Goal: Information Seeking & Learning: Learn about a topic

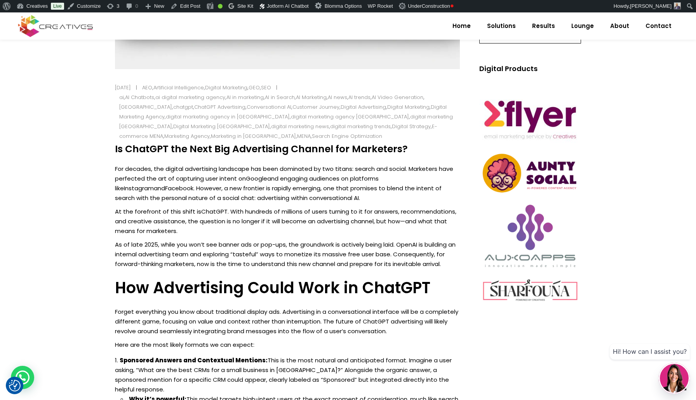
scroll to position [347, 0]
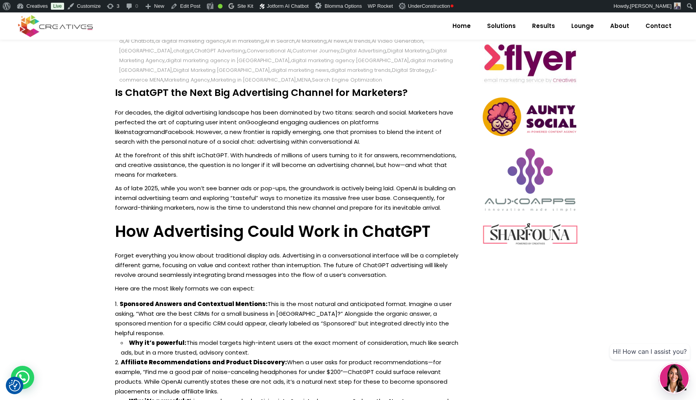
drag, startPoint x: 115, startPoint y: 92, endPoint x: 365, endPoint y: 388, distance: 387.4
copy div "Lo IpsuMDO sit Amet Con Adipiscinge Seddoei tem Incididun? Utl etdolor, mag ali…"
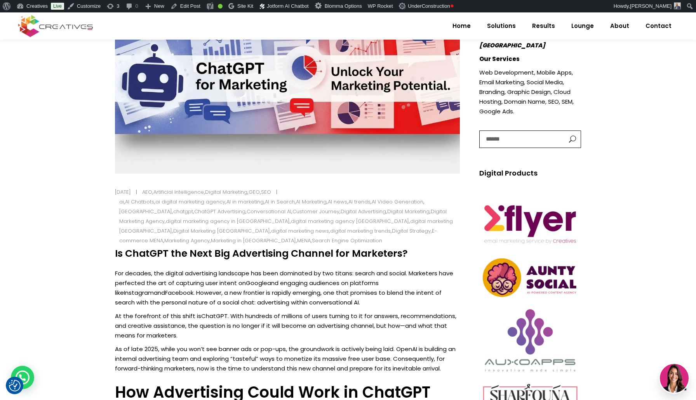
scroll to position [255, 0]
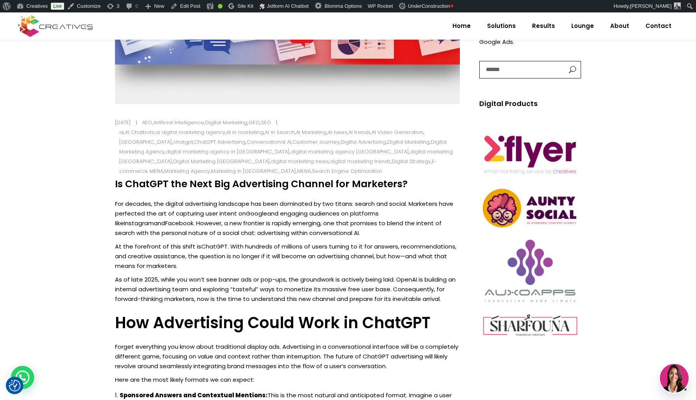
drag, startPoint x: 113, startPoint y: 184, endPoint x: 390, endPoint y: 191, distance: 276.5
drag, startPoint x: 391, startPoint y: 191, endPoint x: 403, endPoint y: 187, distance: 13.1
drag, startPoint x: 402, startPoint y: 186, endPoint x: 115, endPoint y: 187, distance: 287.3
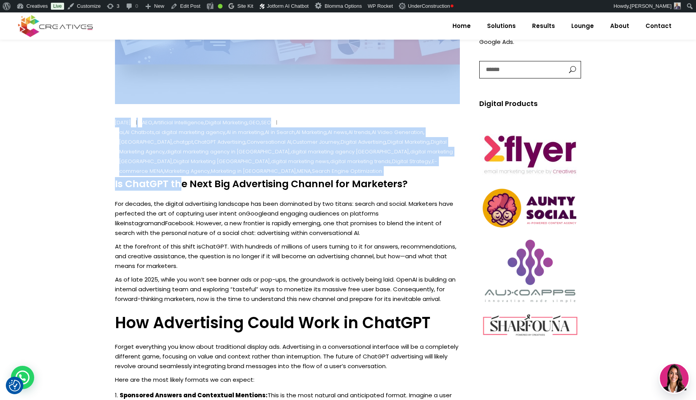
scroll to position [256, 0]
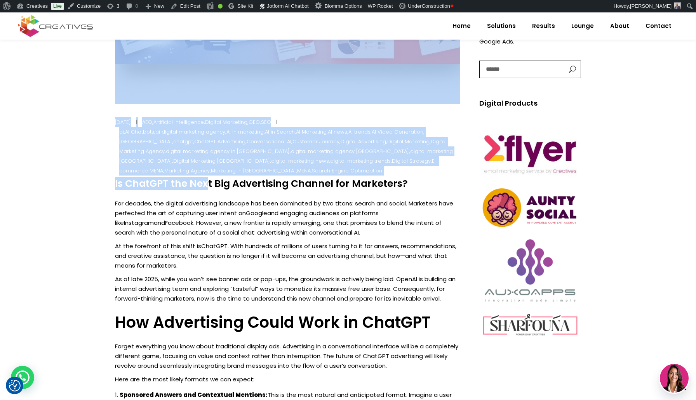
drag, startPoint x: 115, startPoint y: 186, endPoint x: 138, endPoint y: 185, distance: 23.3
click at [138, 186] on h4 "Is ChatGPT the Next Big Advertising Channel for Marketers?" at bounding box center [287, 184] width 345 height 12
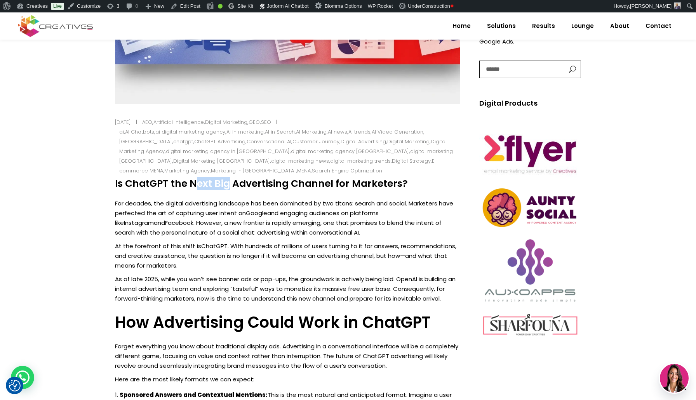
click at [138, 186] on h4 "Is ChatGPT the Next Big Advertising Channel for Marketers?" at bounding box center [287, 184] width 345 height 12
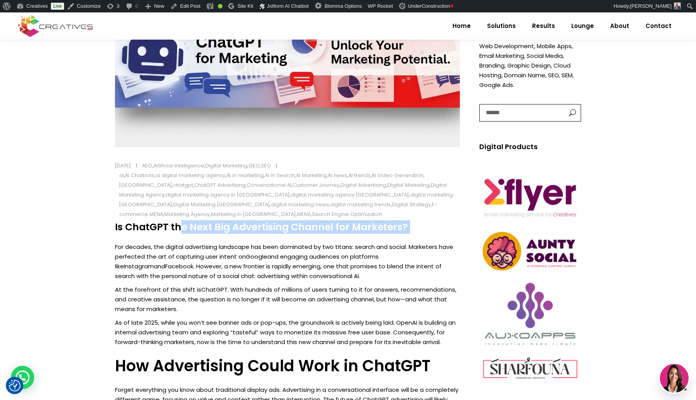
scroll to position [233, 0]
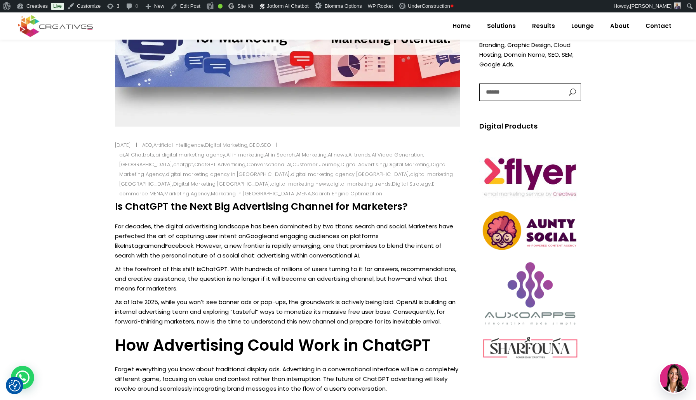
click at [136, 226] on p "For decades, the digital advertising landscape has been dominated by two titans…" at bounding box center [287, 240] width 345 height 39
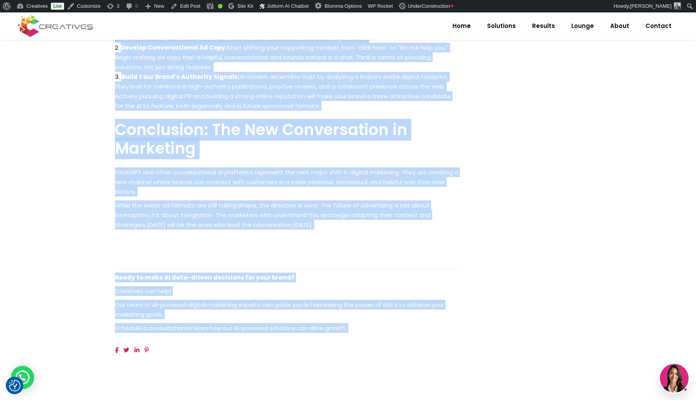
scroll to position [1117, 0]
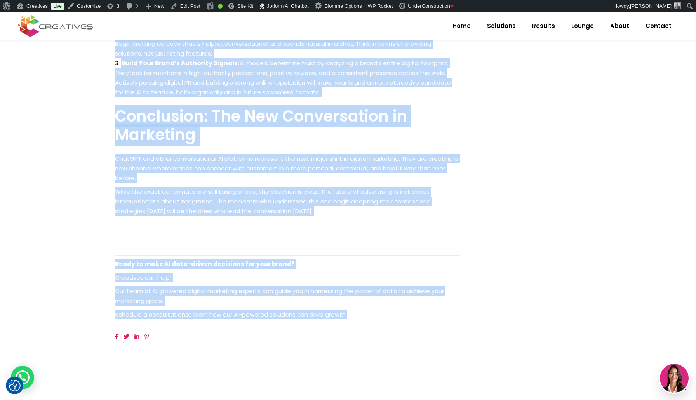
drag, startPoint x: 136, startPoint y: 226, endPoint x: 351, endPoint y: 316, distance: 233.0
copy div "Lor ipsumdo, sit ametcon adipiscinge seddoeius tem inci utlaboree do mag aliqua…"
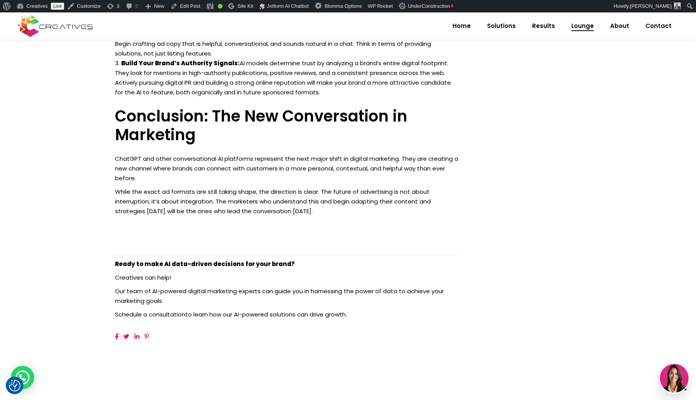
click at [580, 32] on span "Lounge" at bounding box center [582, 26] width 23 height 20
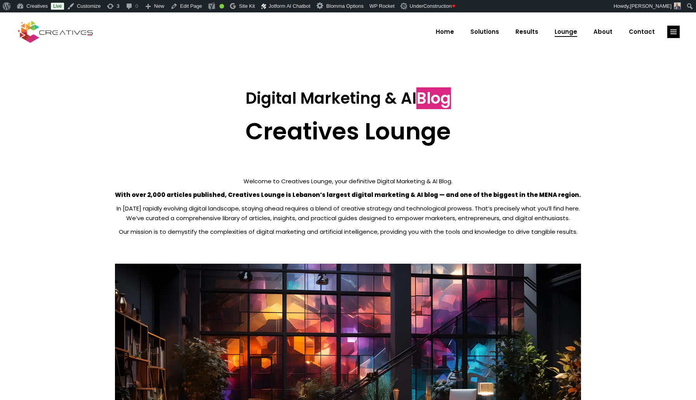
click at [258, 195] on strong "With over 2,000 articles published, Creatives Lounge is Lebanon’s largest digit…" at bounding box center [348, 195] width 466 height 8
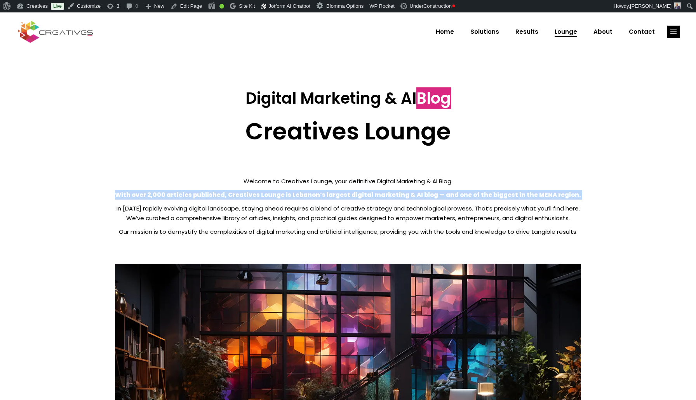
click at [258, 195] on strong "With over 2,000 articles published, Creatives Lounge is Lebanon’s largest digit…" at bounding box center [348, 195] width 466 height 8
copy div "With over 2,000 articles published, Creatives Lounge is Lebanon’s largest digit…"
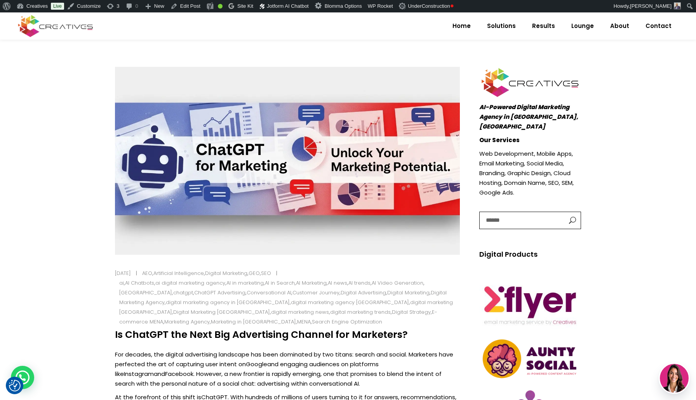
scroll to position [108, 0]
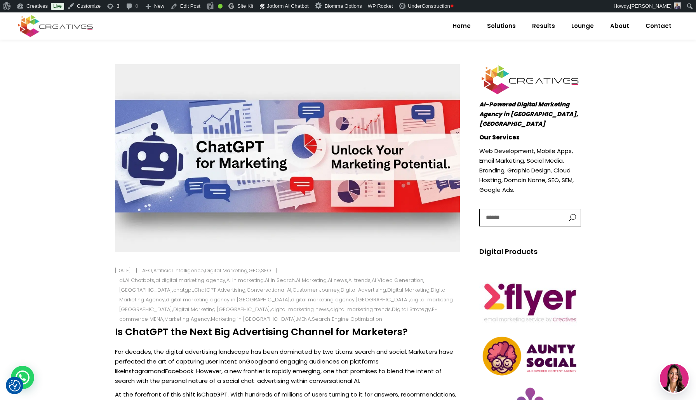
click at [232, 333] on h4 "Is ChatGPT the Next Big Advertising Channel for Marketers?" at bounding box center [287, 332] width 345 height 12
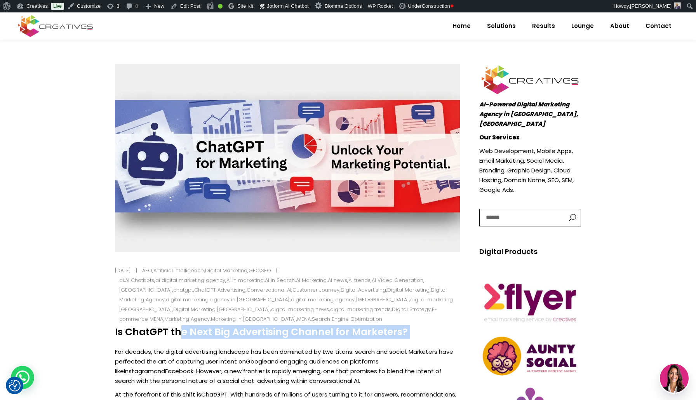
click at [232, 333] on h4 "Is ChatGPT the Next Big Advertising Channel for Marketers?" at bounding box center [287, 332] width 345 height 12
copy div "Is ChatGPT the Next Big Advertising Channel for Marketers?"
